Goal: Transaction & Acquisition: Book appointment/travel/reservation

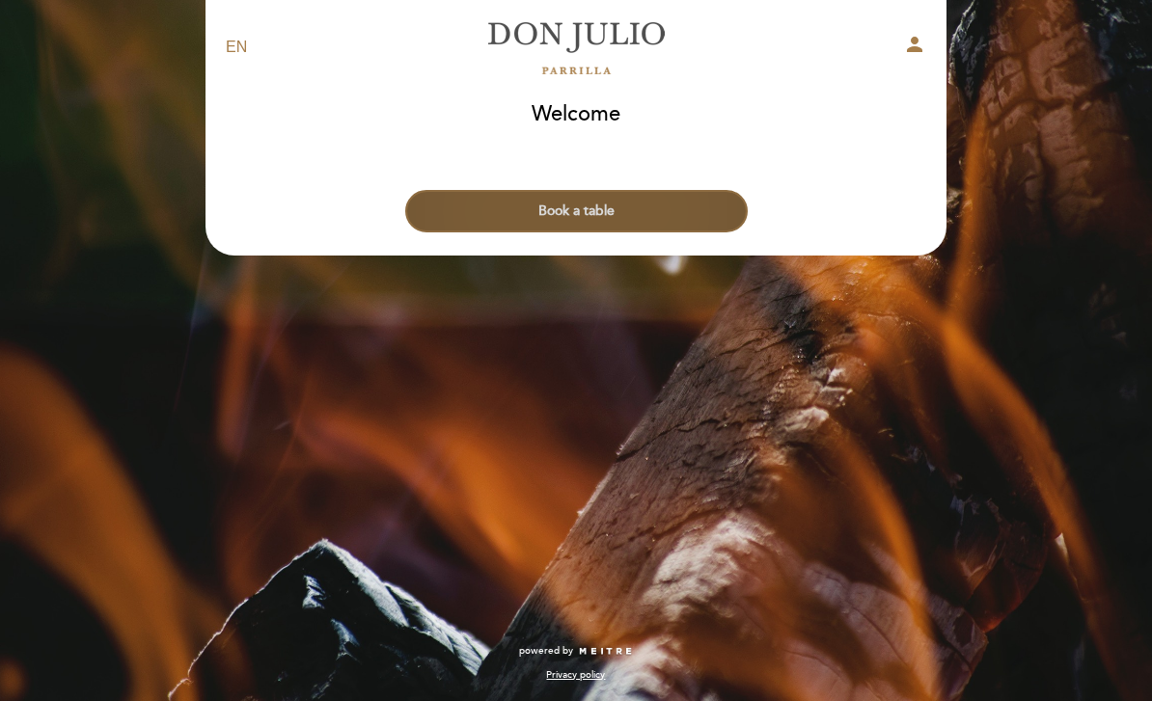
click at [640, 213] on button "Book a table" at bounding box center [576, 211] width 342 height 42
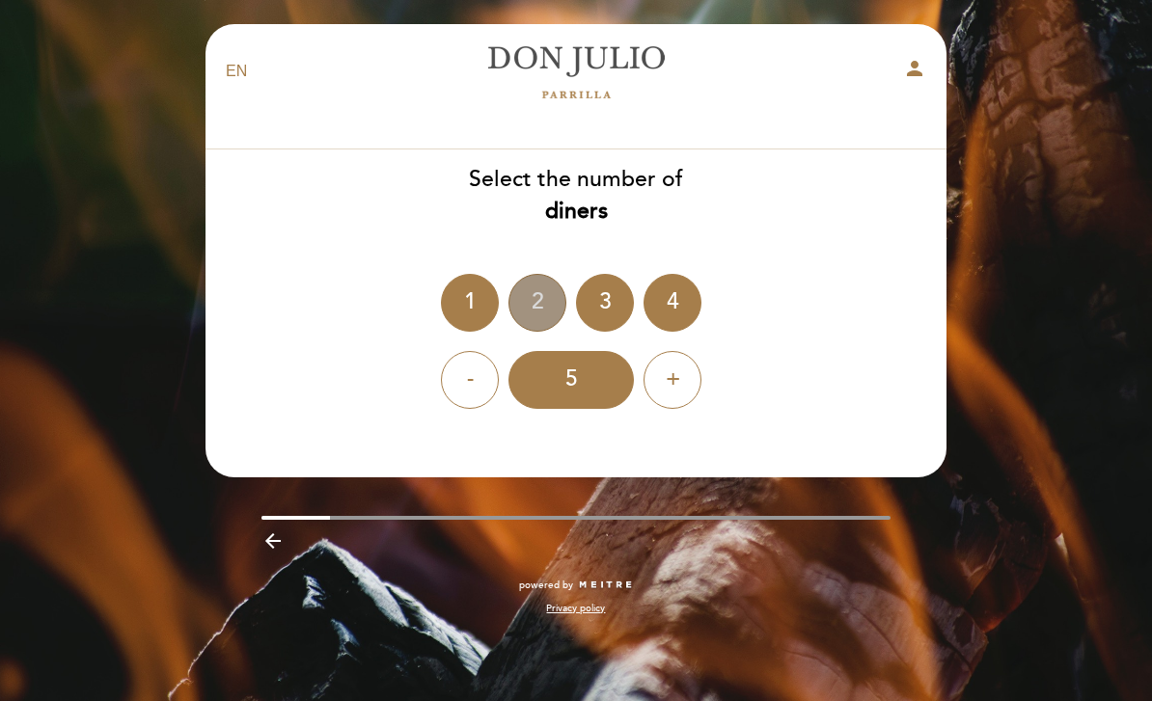
click at [532, 294] on div "2" at bounding box center [537, 303] width 58 height 58
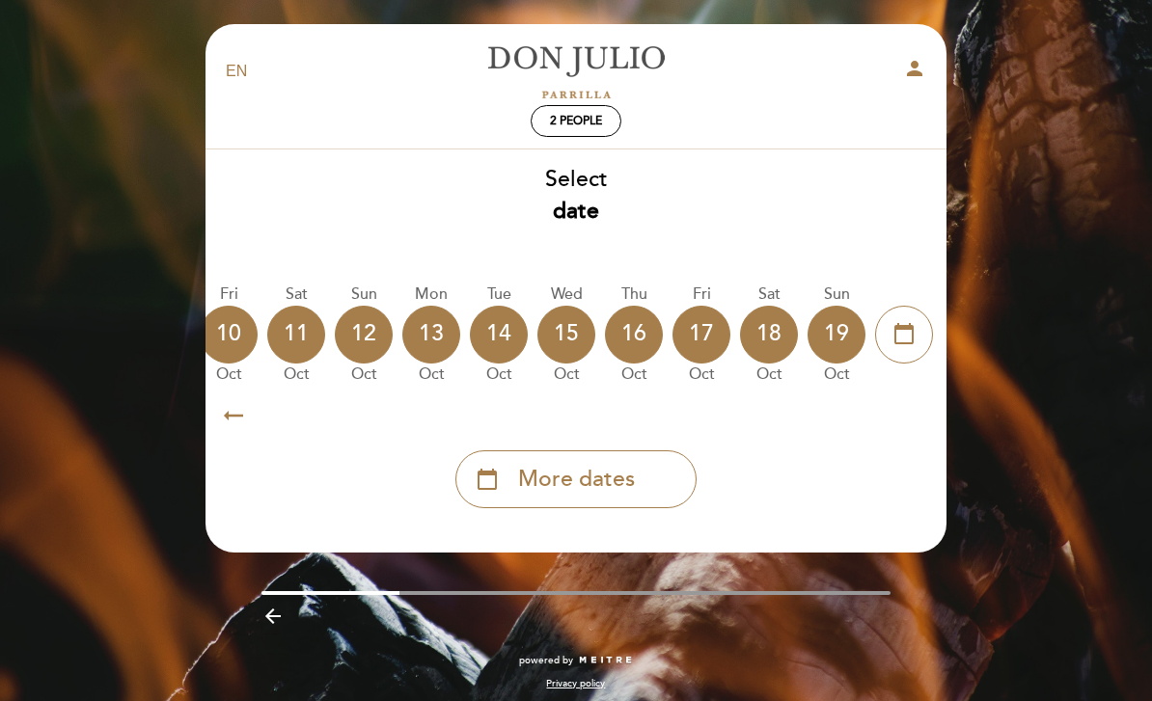
scroll to position [0, 567]
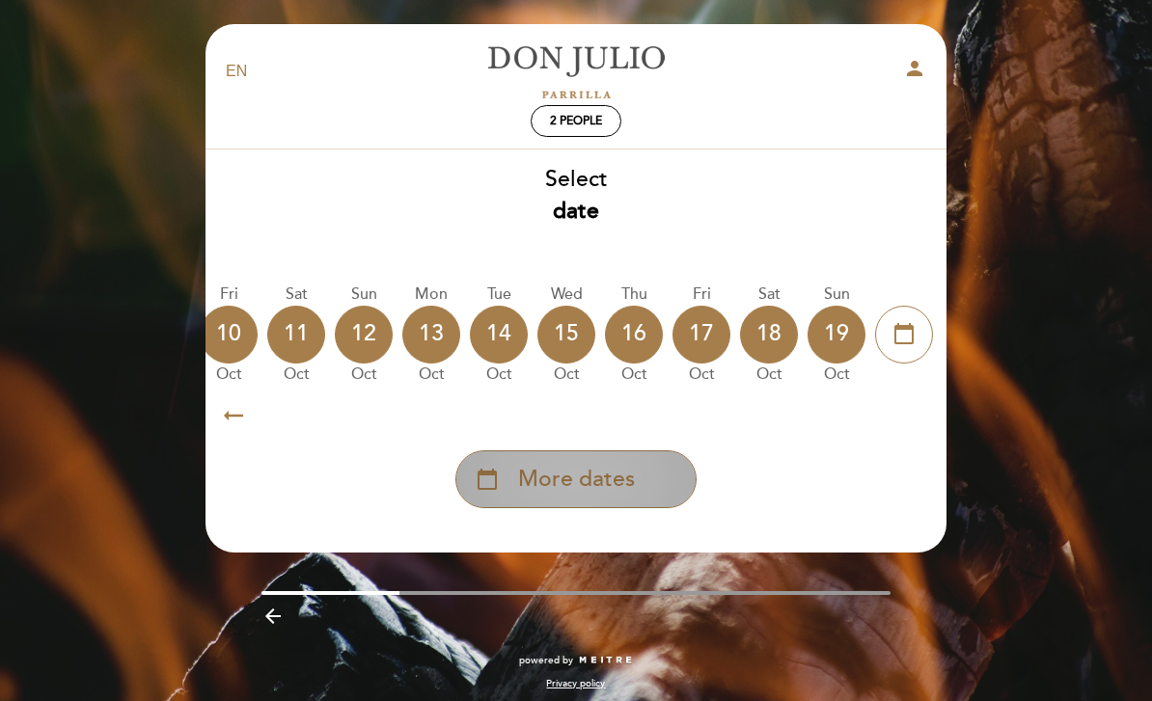
click at [604, 481] on span "More dates" at bounding box center [576, 480] width 117 height 32
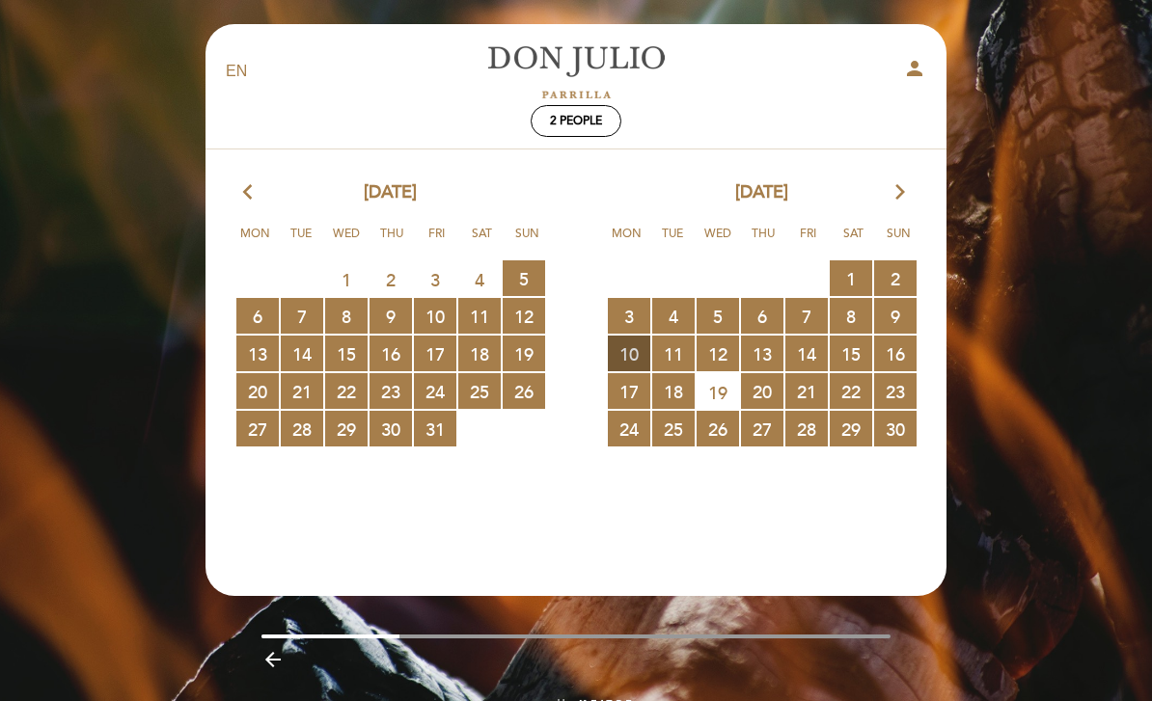
click at [631, 356] on span "10 RESERVATIONS AVAILABLE" at bounding box center [629, 354] width 42 height 36
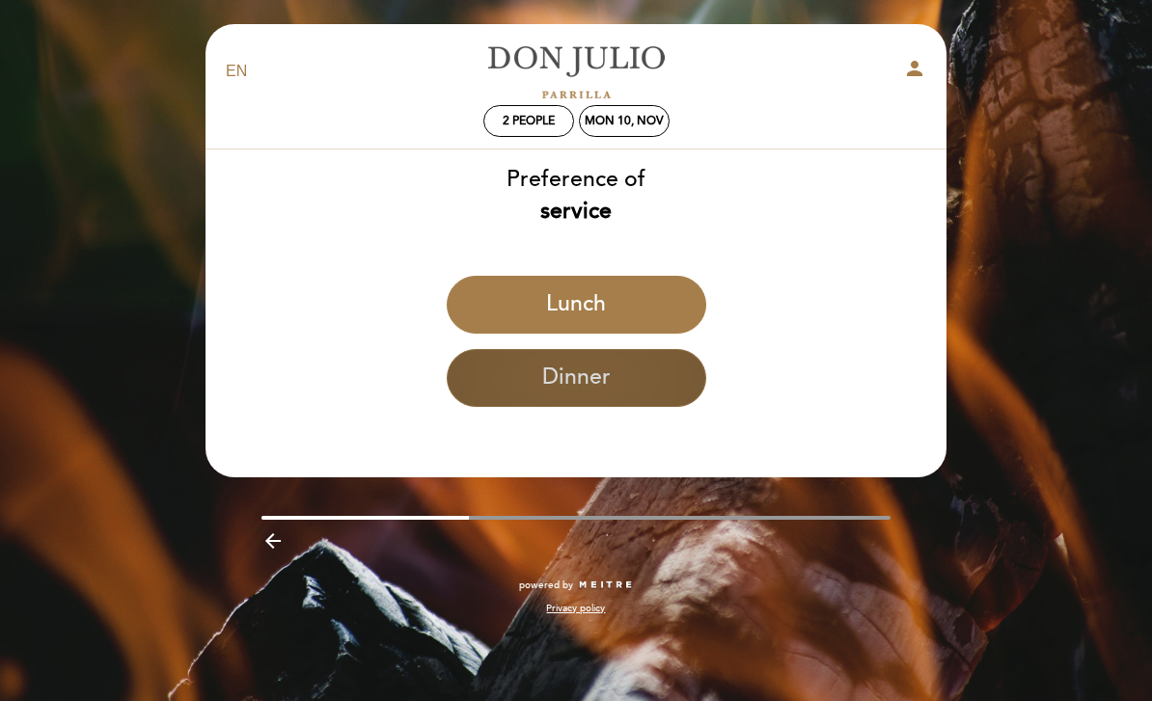
click at [622, 377] on button "Dinner" at bounding box center [576, 378] width 259 height 58
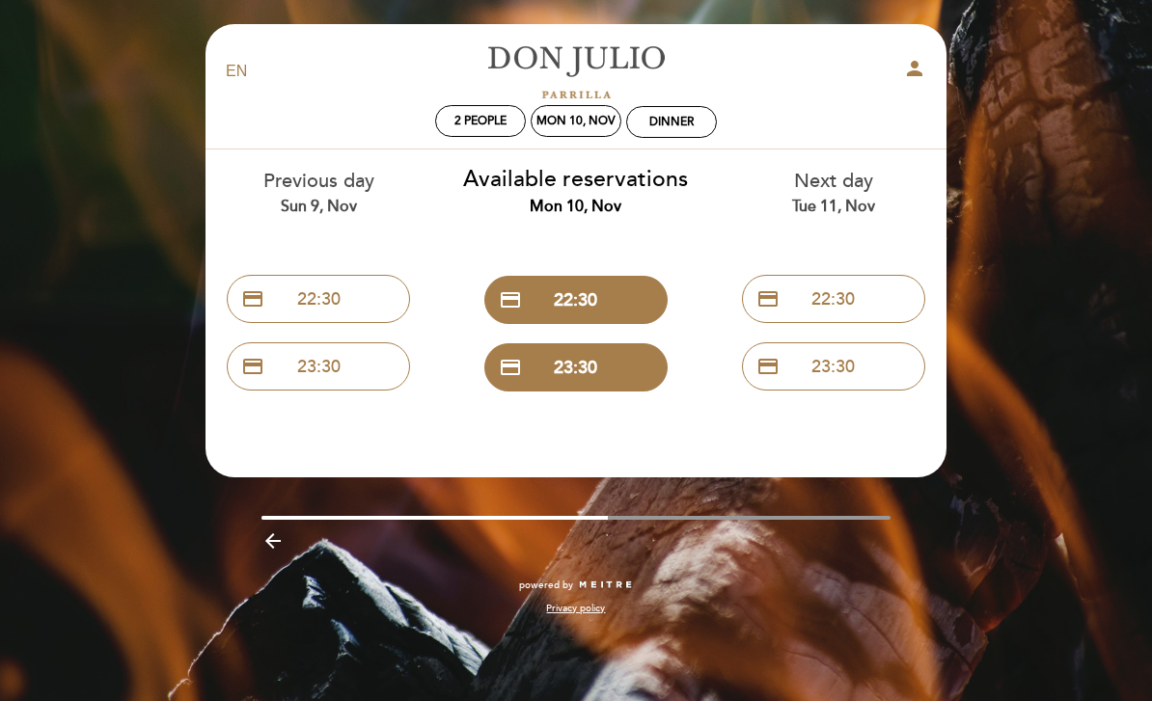
click at [862, 192] on div "Next day Tue 11, Nov" at bounding box center [833, 192] width 229 height 49
click at [846, 194] on div "Next day Tue 11, Nov" at bounding box center [833, 192] width 229 height 49
click at [590, 125] on div "Mon 10, Nov" at bounding box center [575, 121] width 79 height 14
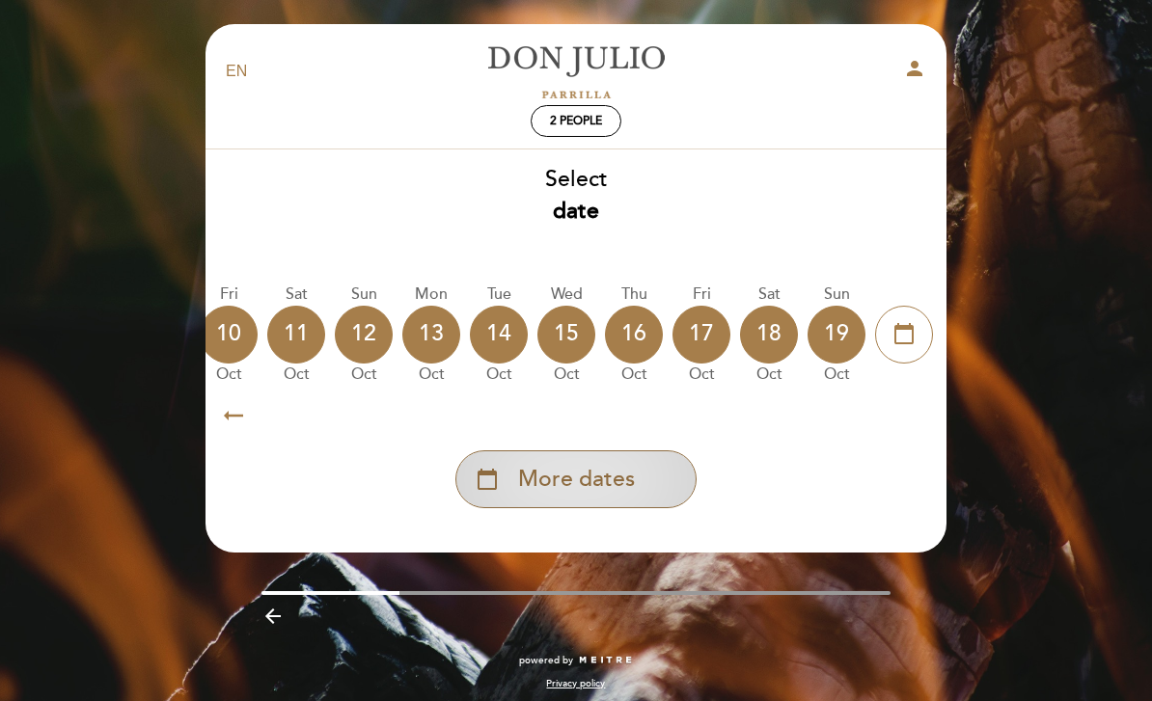
click at [595, 485] on span "More dates" at bounding box center [576, 480] width 117 height 32
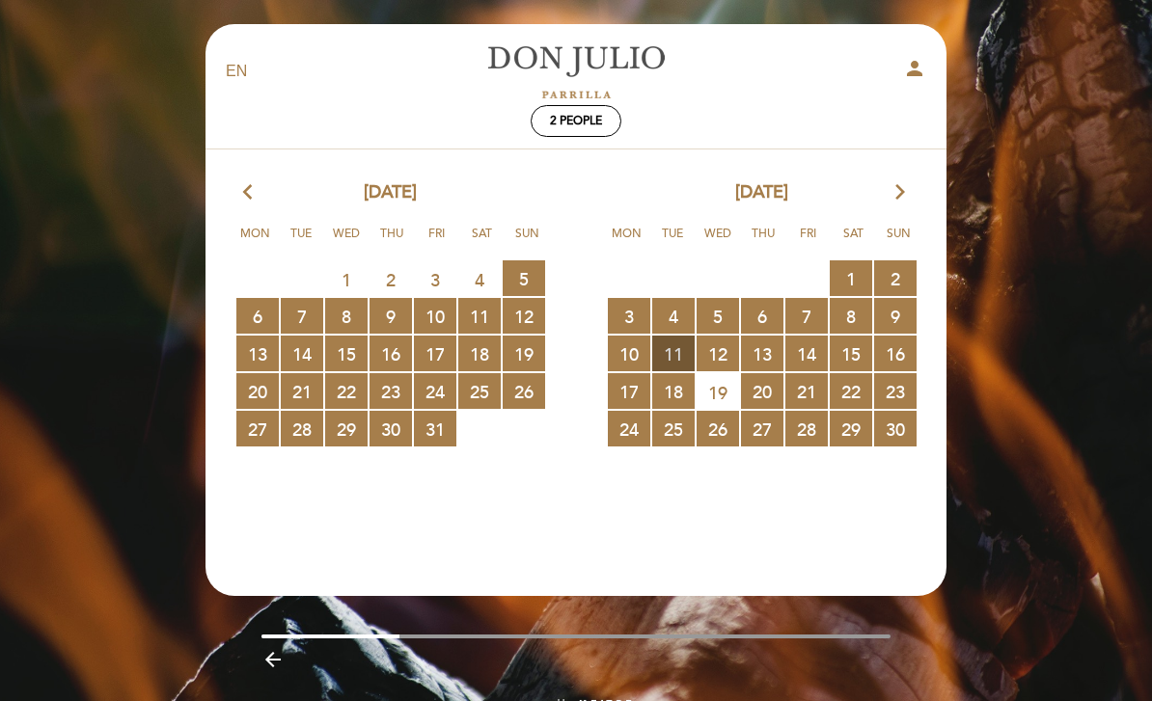
click at [670, 364] on span "11 RESERVATIONS AVAILABLE" at bounding box center [673, 354] width 42 height 36
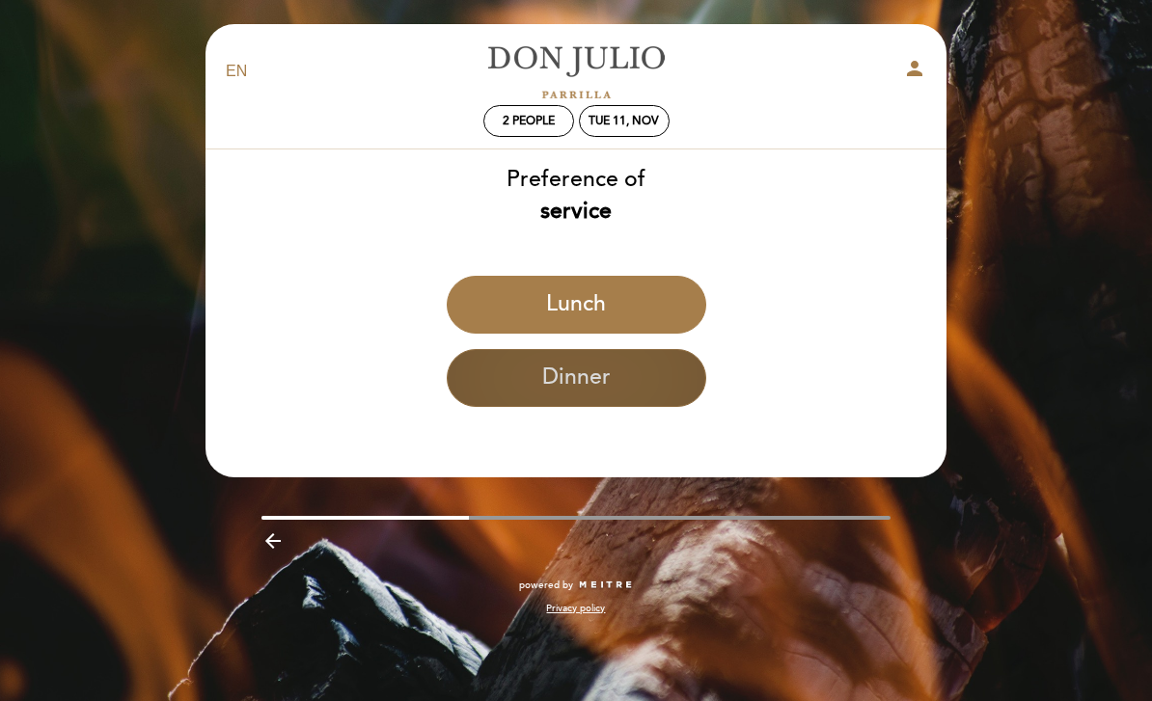
click at [599, 383] on button "Dinner" at bounding box center [576, 378] width 259 height 58
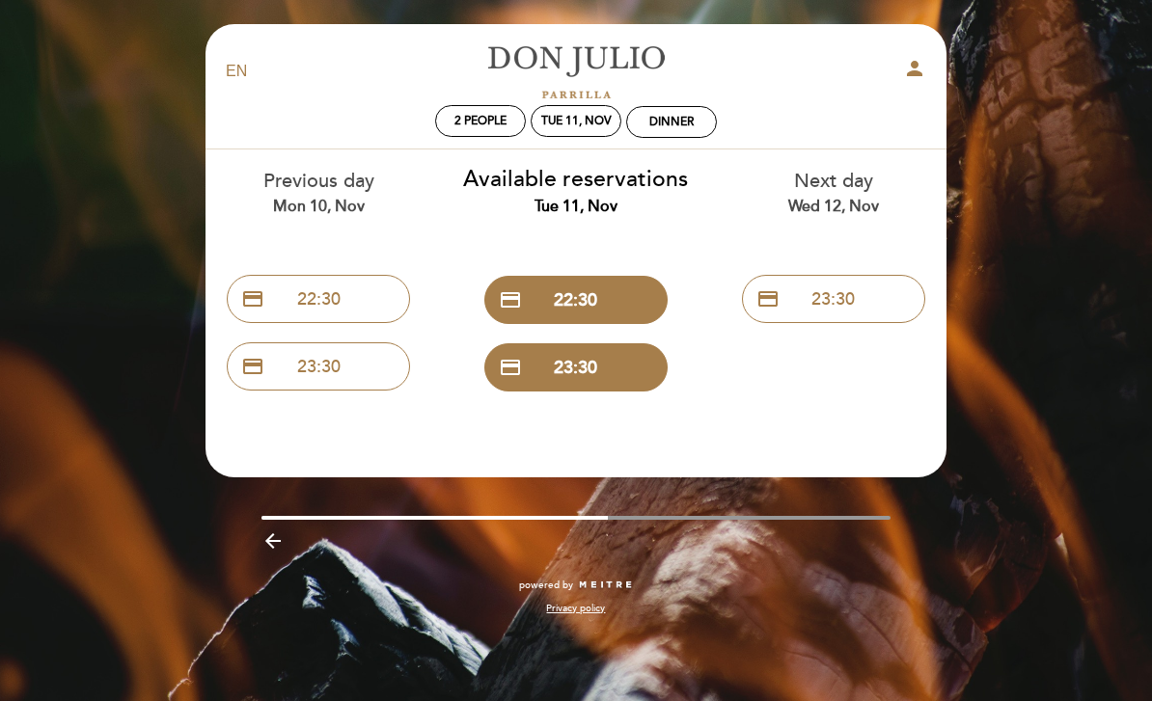
click at [229, 79] on select "EN ES PT" at bounding box center [237, 72] width 22 height 22
click at [605, 125] on div "Tue 11, Nov" at bounding box center [576, 121] width 70 height 14
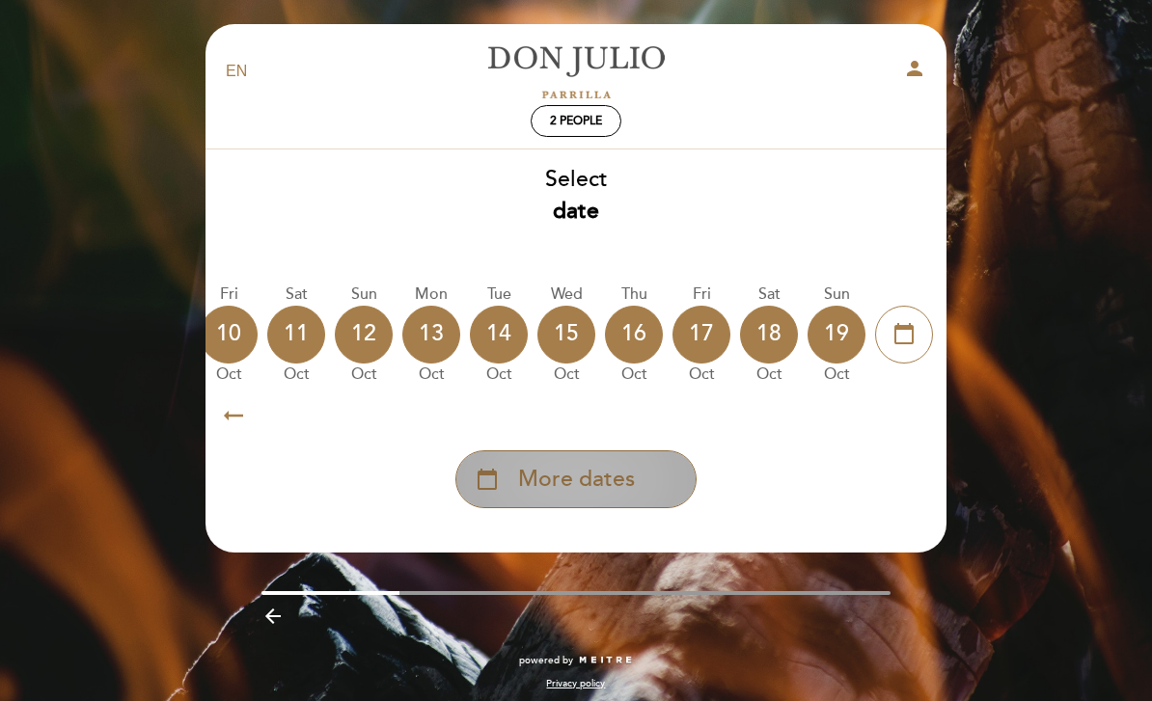
click at [656, 461] on div "calendar_today More dates" at bounding box center [575, 479] width 241 height 58
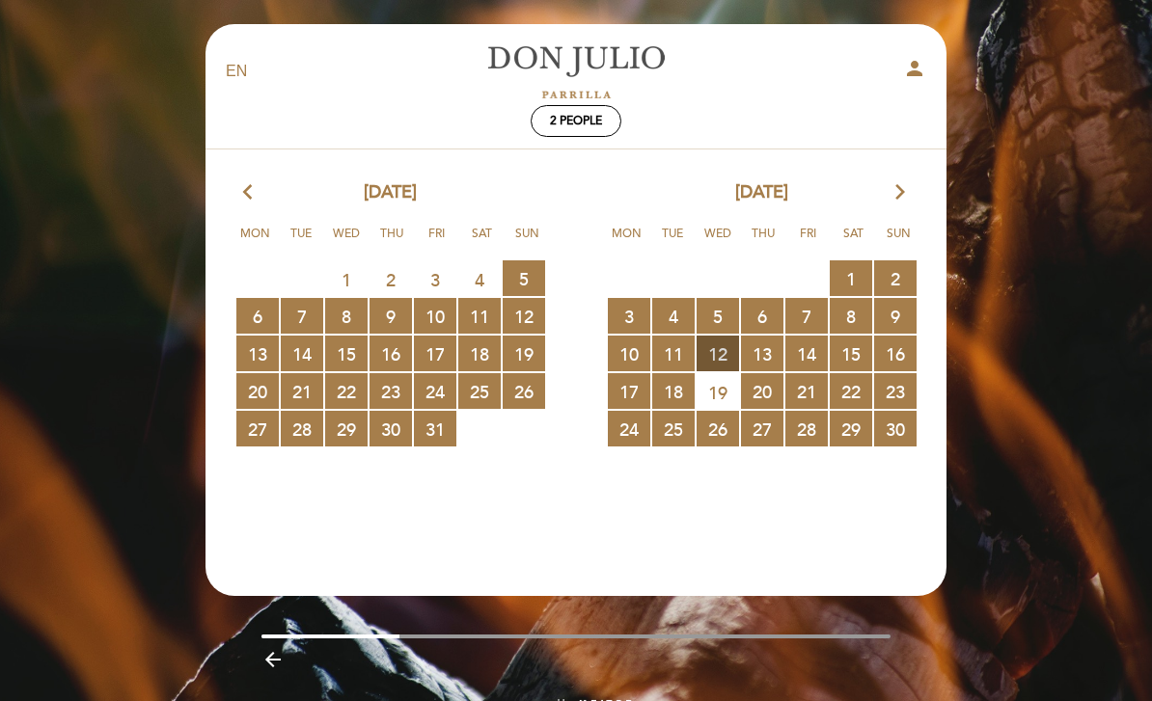
click at [720, 357] on span "12 RESERVATIONS AVAILABLE" at bounding box center [717, 354] width 42 height 36
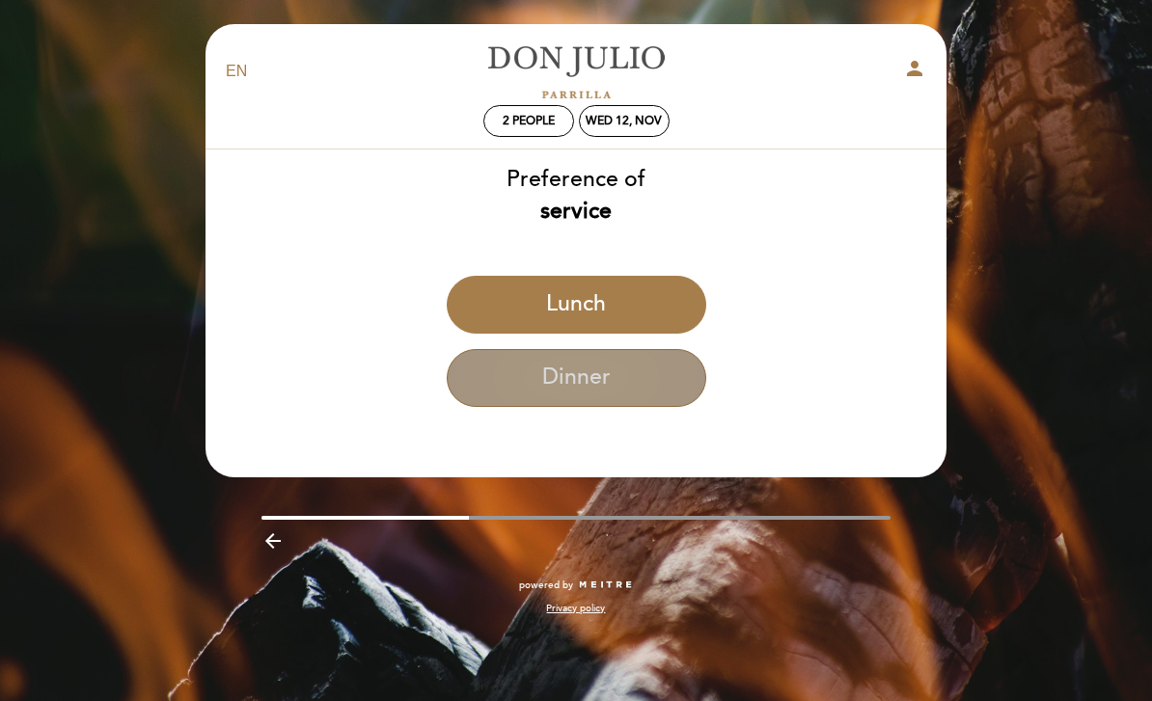
click at [614, 385] on button "Dinner" at bounding box center [576, 378] width 259 height 58
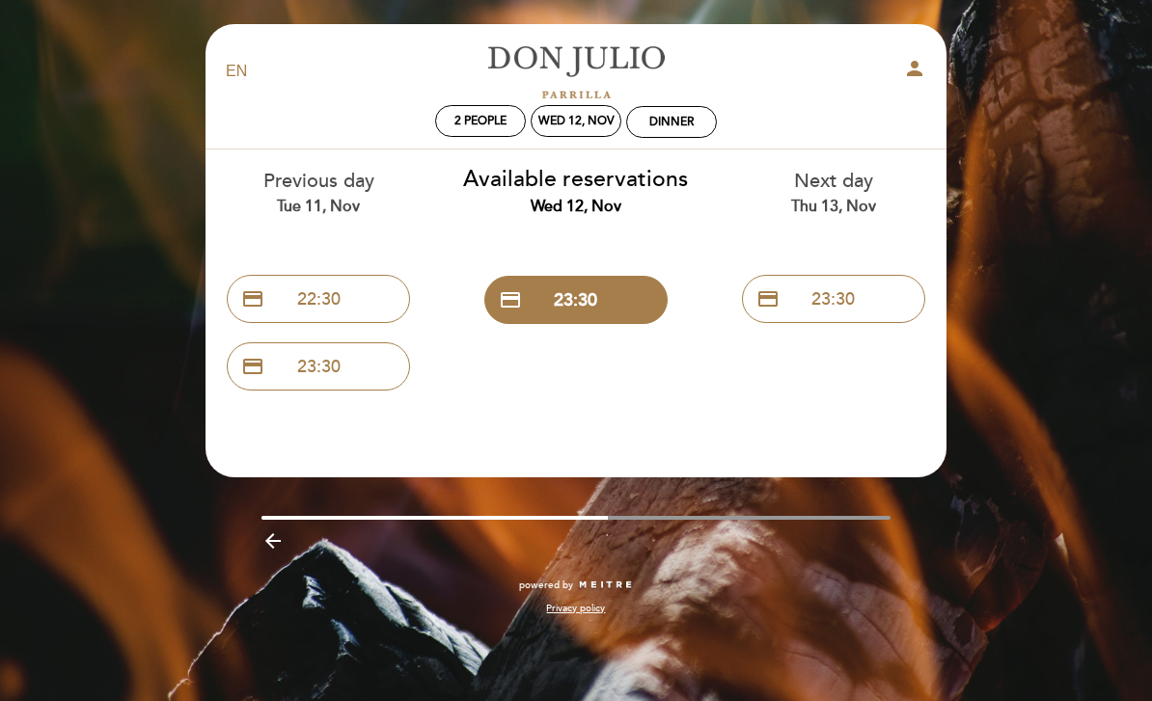
click at [1052, 180] on div "EN ES PT [PERSON_NAME] person 2 people Wed 12, Nov Dinner Welcome Welcome, Chan…" at bounding box center [576, 350] width 1152 height 701
